Goal: Check status: Check status

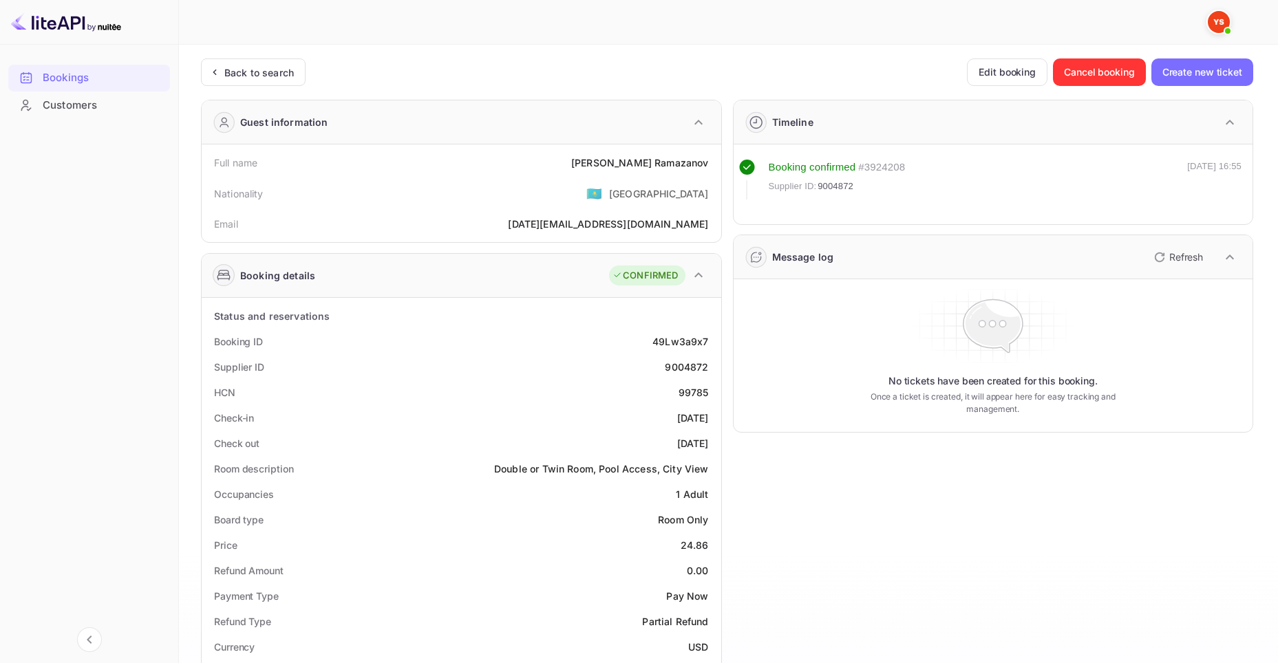
drag, startPoint x: 231, startPoint y: 50, endPoint x: 233, endPoint y: 58, distance: 7.8
click at [232, 55] on div "Unsaved Changes Ticket Affiliate URL [URL][DOMAIN_NAME] Business partner name N…" at bounding box center [720, 586] width 1082 height 1082
click at [233, 58] on div "Unsaved Changes Ticket Affiliate URL [URL][DOMAIN_NAME] Business partner name N…" at bounding box center [720, 586] width 1082 height 1082
click at [237, 72] on div "Back to search" at bounding box center [259, 72] width 70 height 14
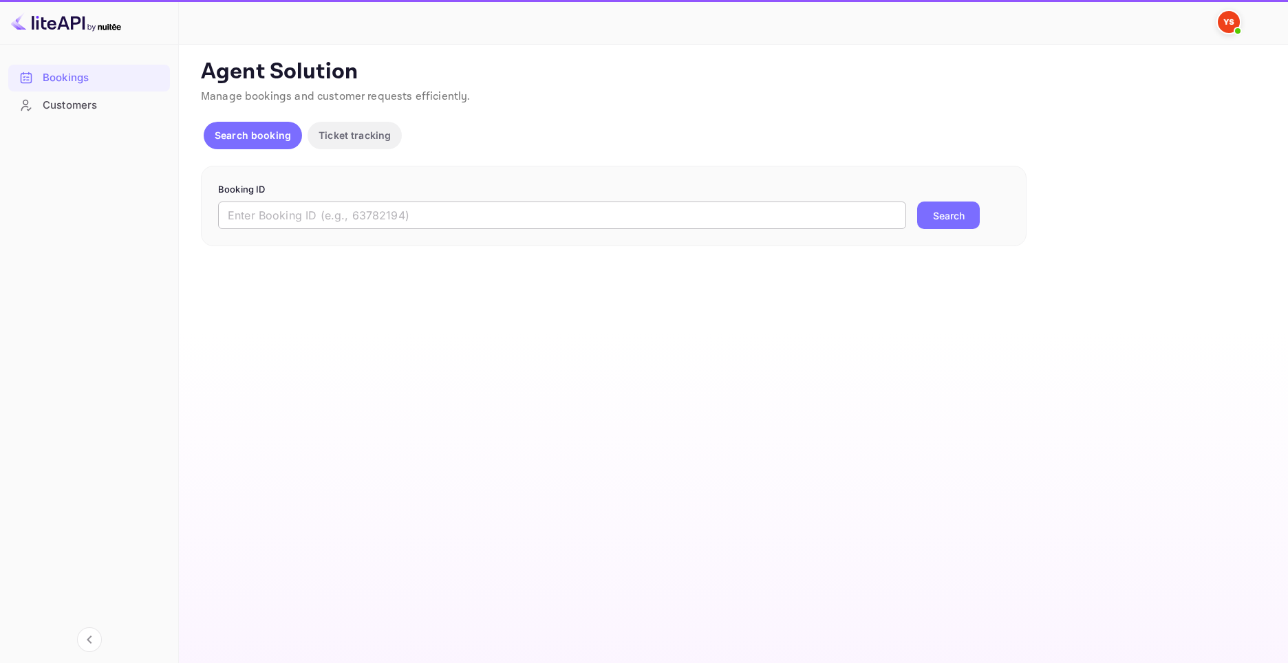
click at [740, 224] on input "text" at bounding box center [562, 216] width 688 height 28
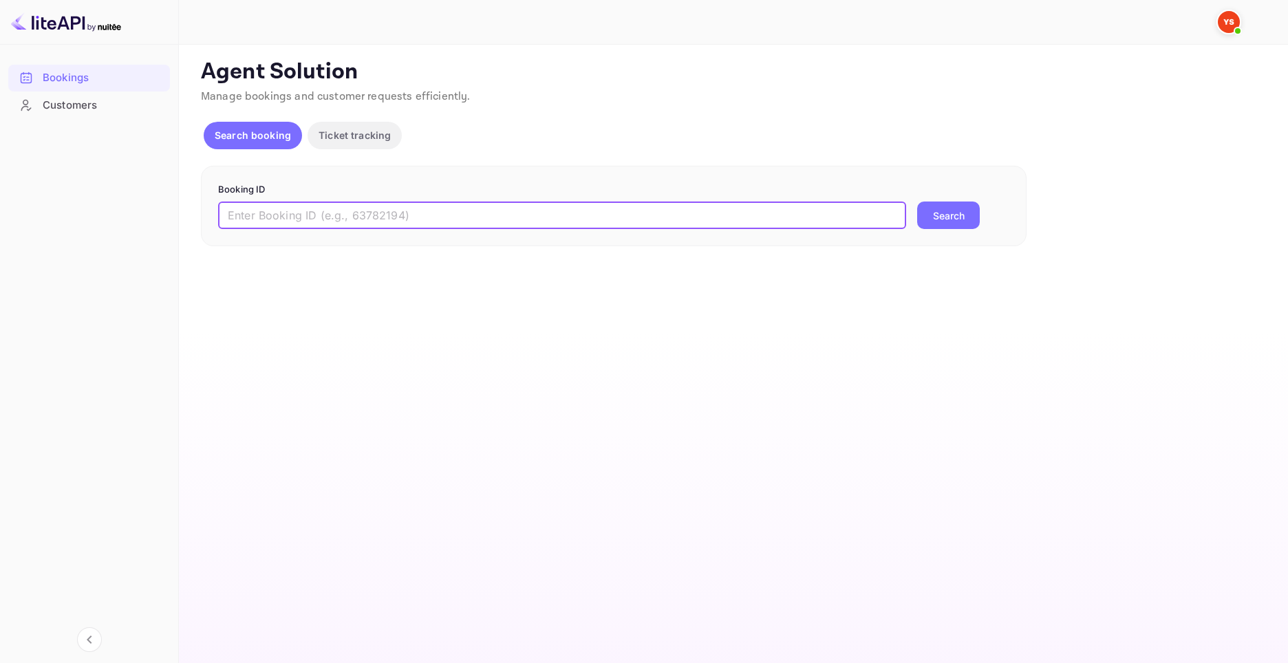
paste input "9270186"
type input "9270186"
click at [957, 219] on button "Search" at bounding box center [948, 216] width 63 height 28
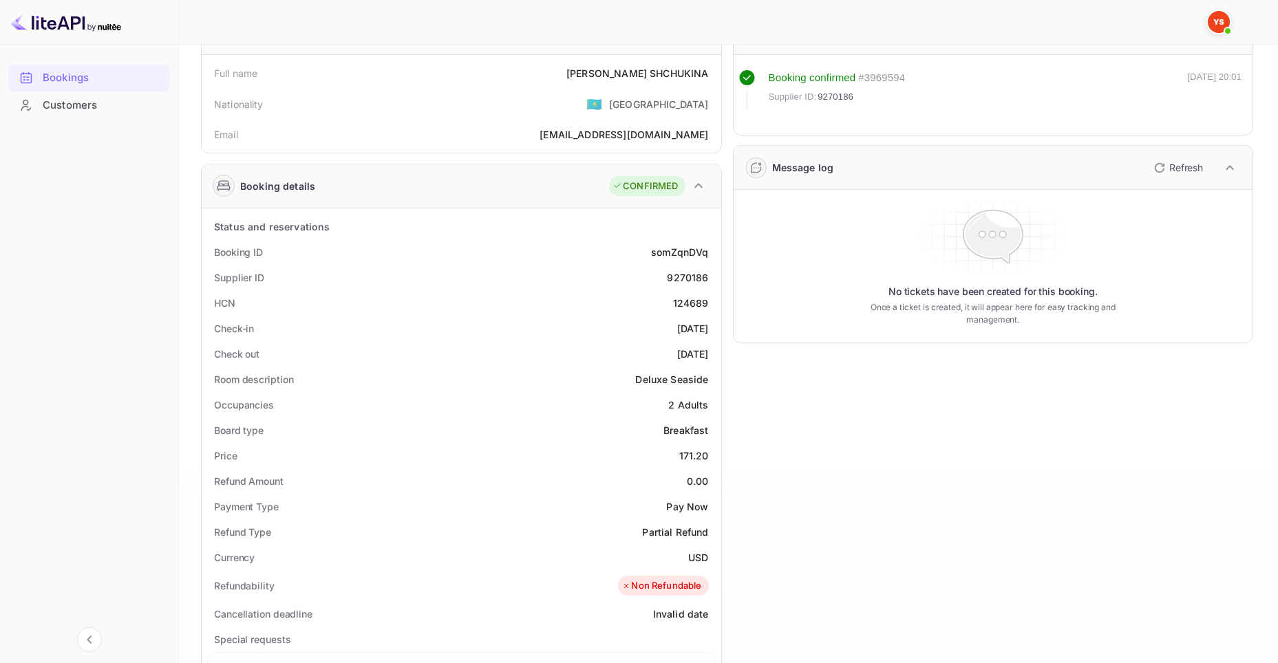
scroll to position [92, 0]
drag, startPoint x: 664, startPoint y: 301, endPoint x: 689, endPoint y: 302, distance: 24.8
click at [689, 302] on div "HCN 124689" at bounding box center [461, 300] width 509 height 25
click at [692, 301] on div "124689" at bounding box center [691, 301] width 36 height 14
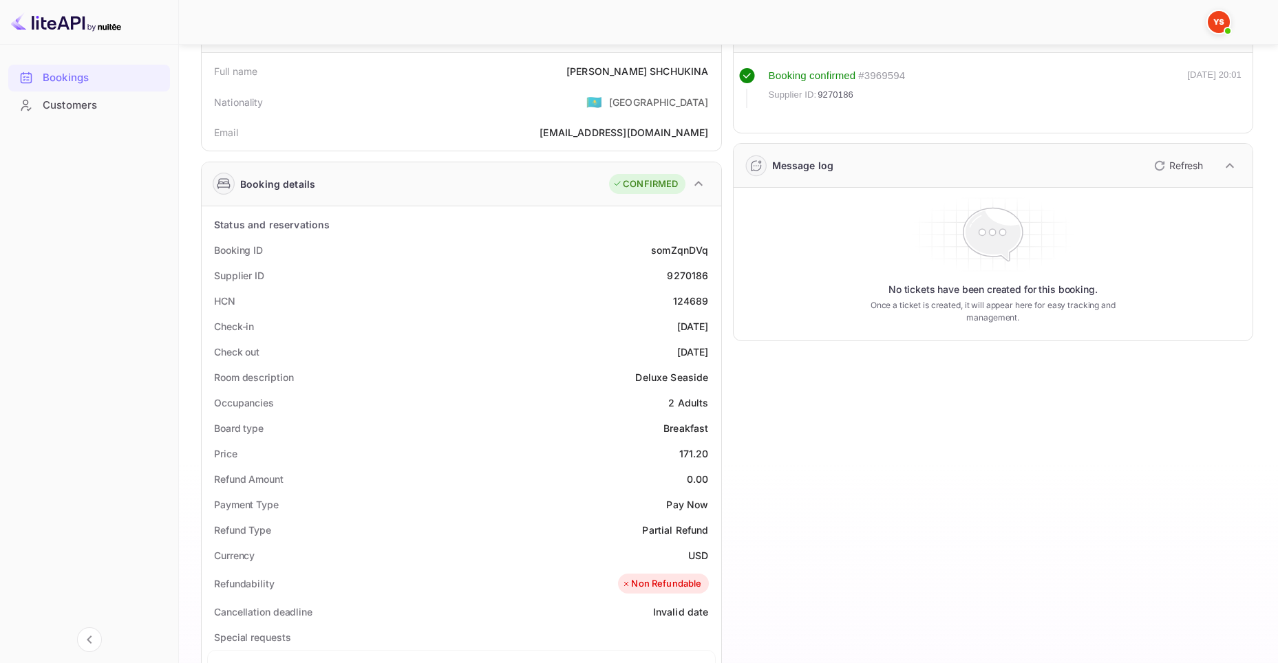
click at [687, 266] on div "Supplier ID 9270186" at bounding box center [461, 275] width 509 height 25
click at [581, 252] on div "Booking ID somZqnDVq" at bounding box center [461, 249] width 509 height 25
